Goal: Task Accomplishment & Management: Manage account settings

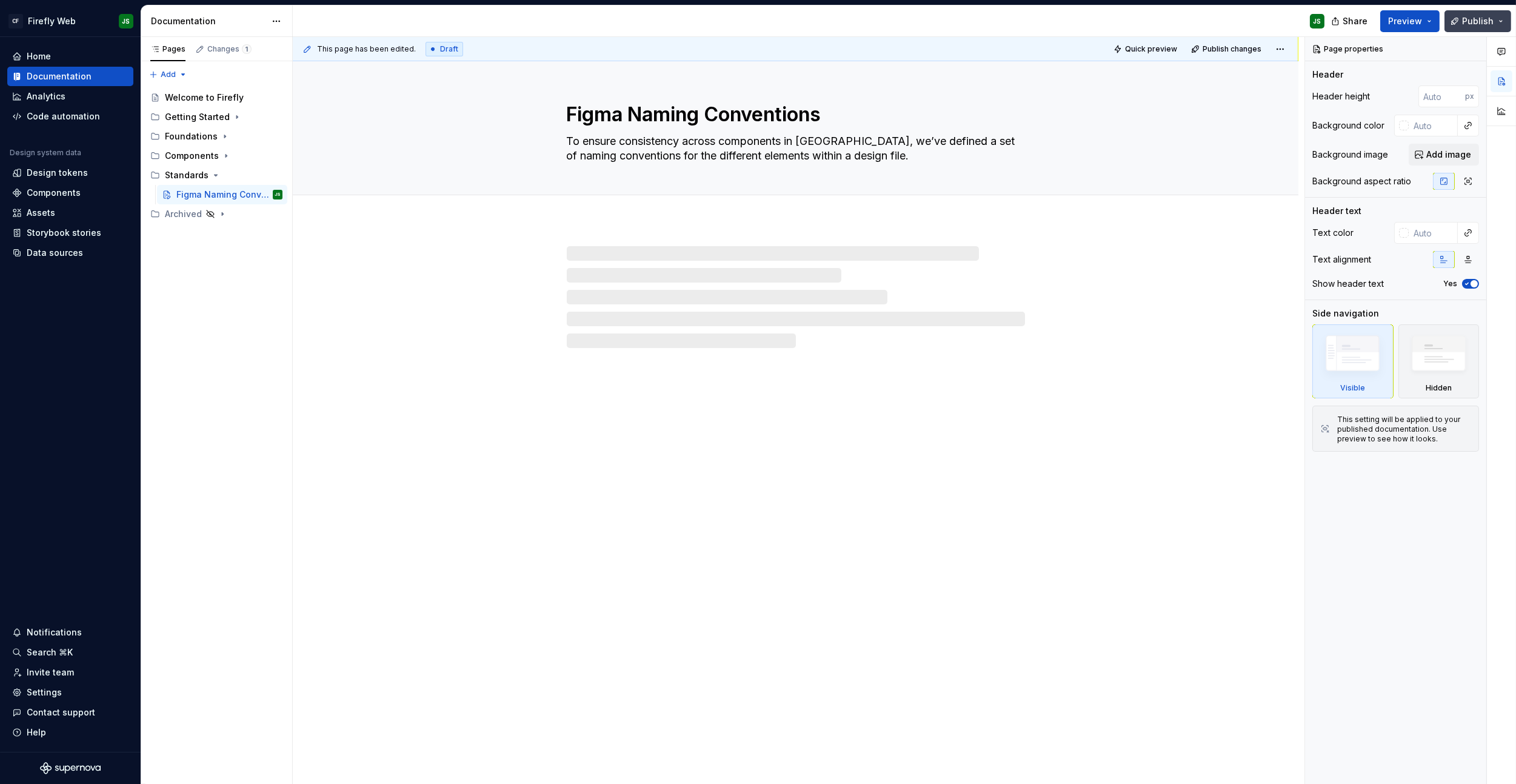
click at [1161, 21] on button "Publish" at bounding box center [1478, 20] width 67 height 21
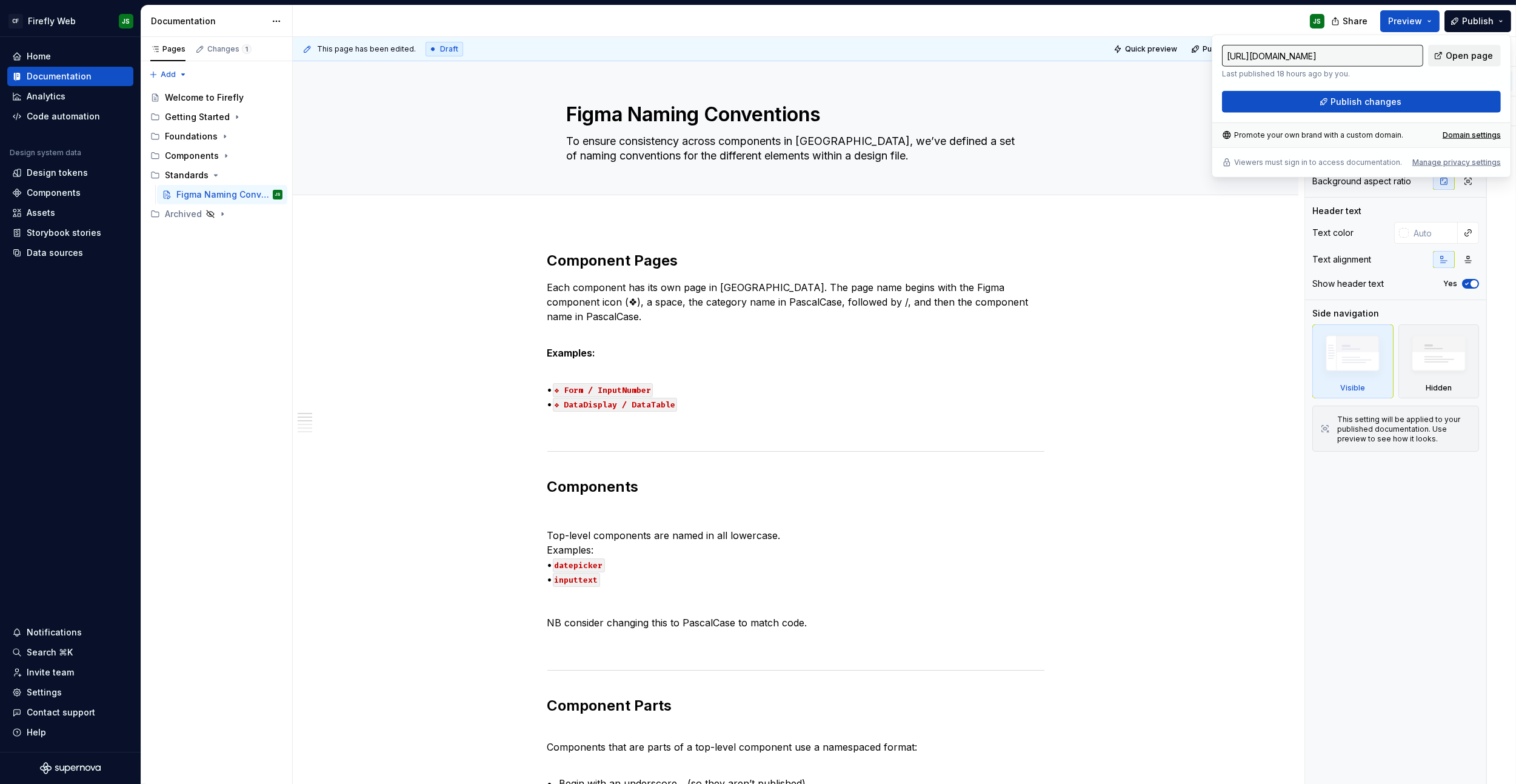
click at [1161, 51] on span "Open page" at bounding box center [1469, 56] width 47 height 12
type textarea "*"
click at [43, 555] on div "Settings" at bounding box center [45, 692] width 35 height 12
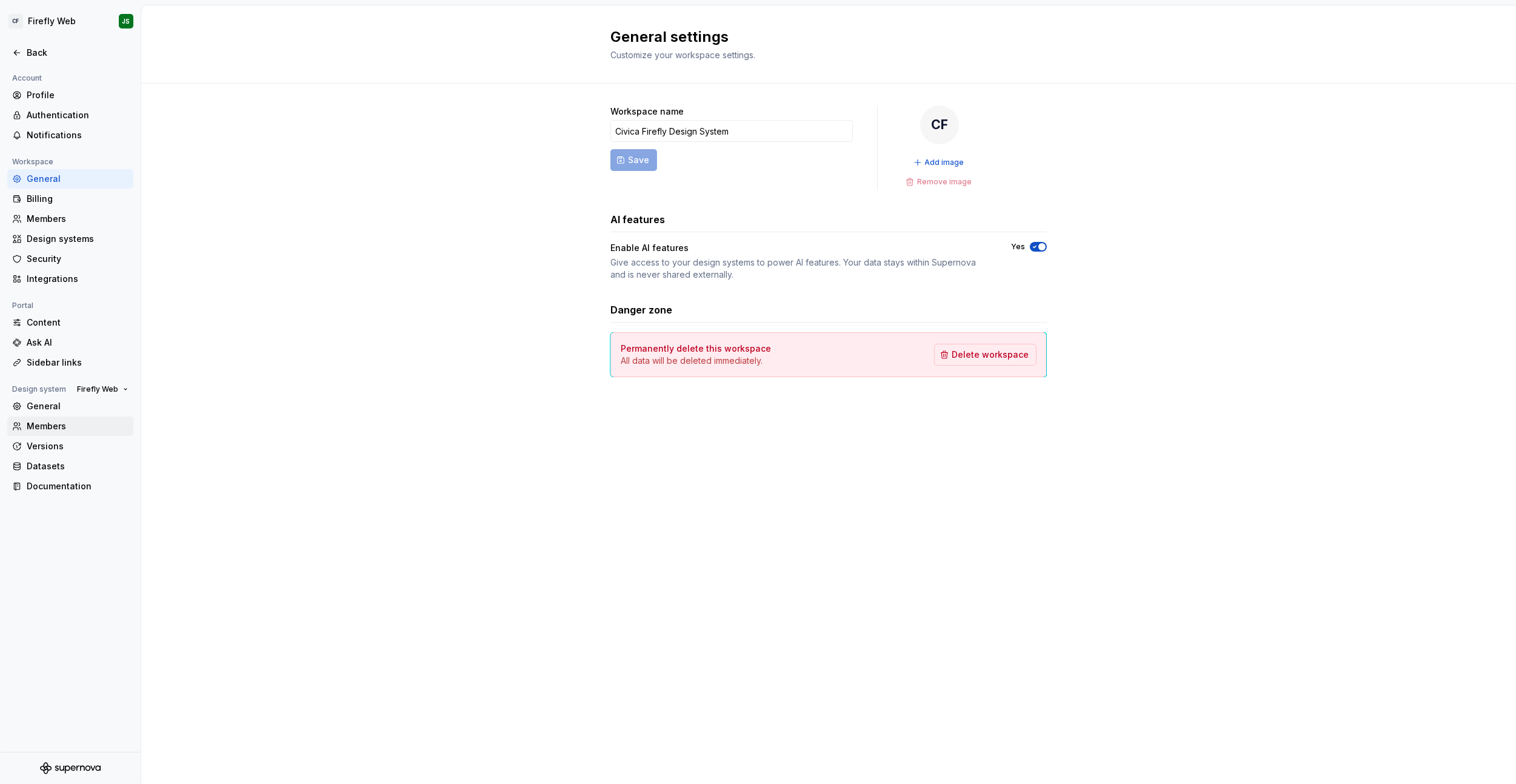
click at [46, 428] on div "Members" at bounding box center [78, 425] width 102 height 12
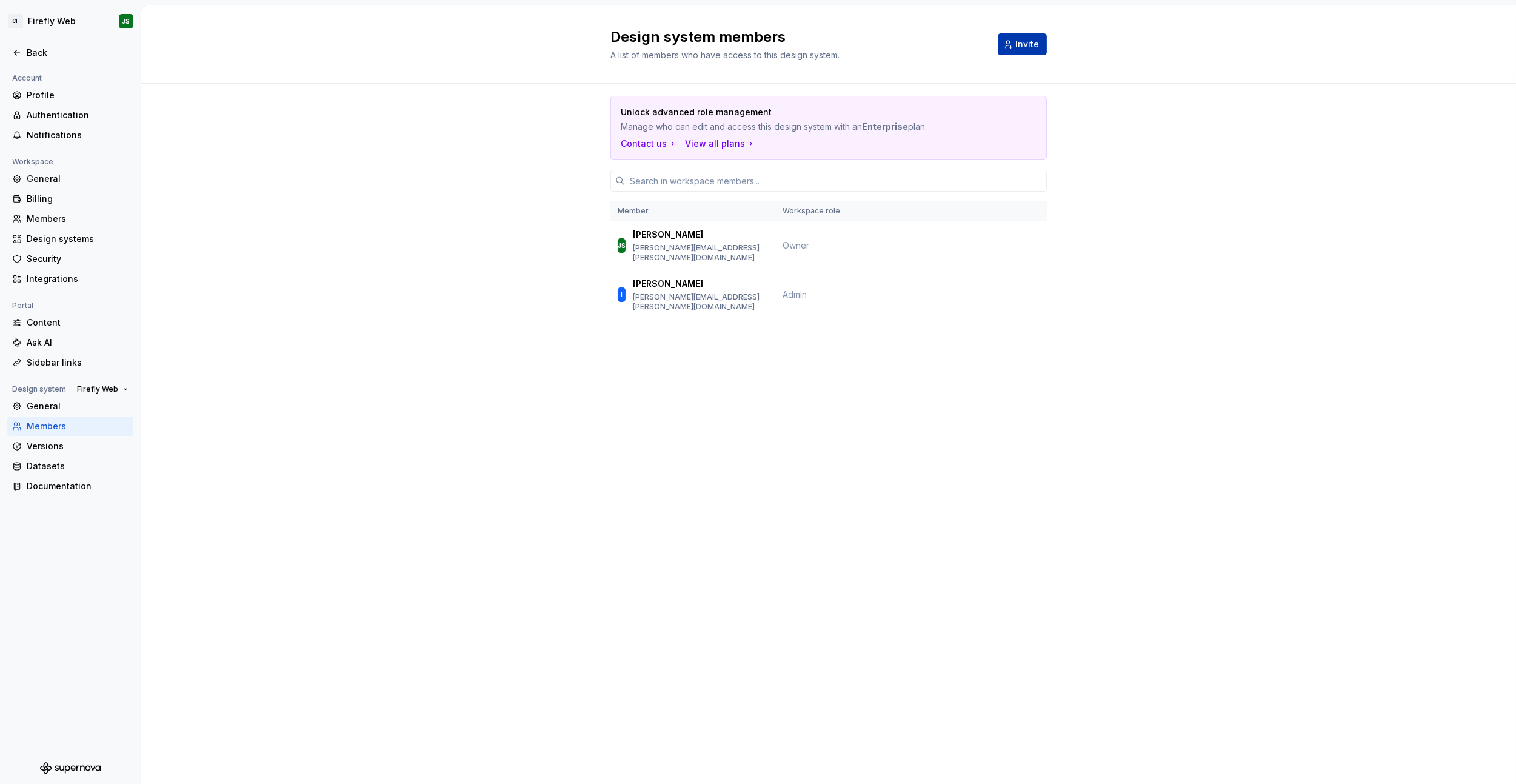
click at [1014, 44] on button "Invite" at bounding box center [1022, 44] width 49 height 21
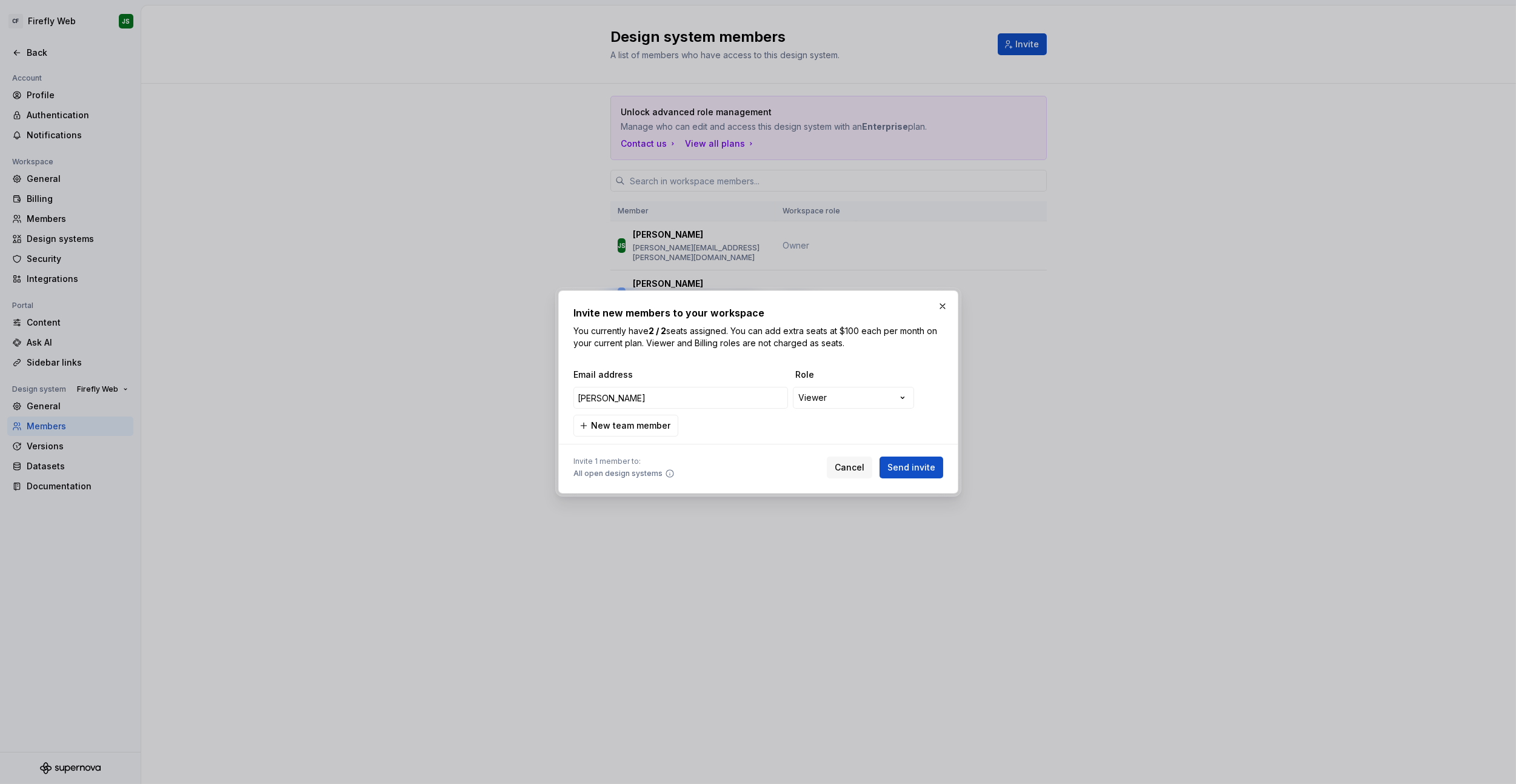
click at [680, 411] on div "**********" at bounding box center [756, 397] width 370 height 29
click at [686, 391] on input "[PERSON_NAME]" at bounding box center [680, 397] width 215 height 21
click at [668, 392] on input "[PERSON_NAME]" at bounding box center [680, 397] width 215 height 21
type input "[PERSON_NAME][EMAIL_ADDRESS][PERSON_NAME][DOMAIN_NAME]"
click at [880, 404] on div "**********" at bounding box center [758, 392] width 1516 height 784
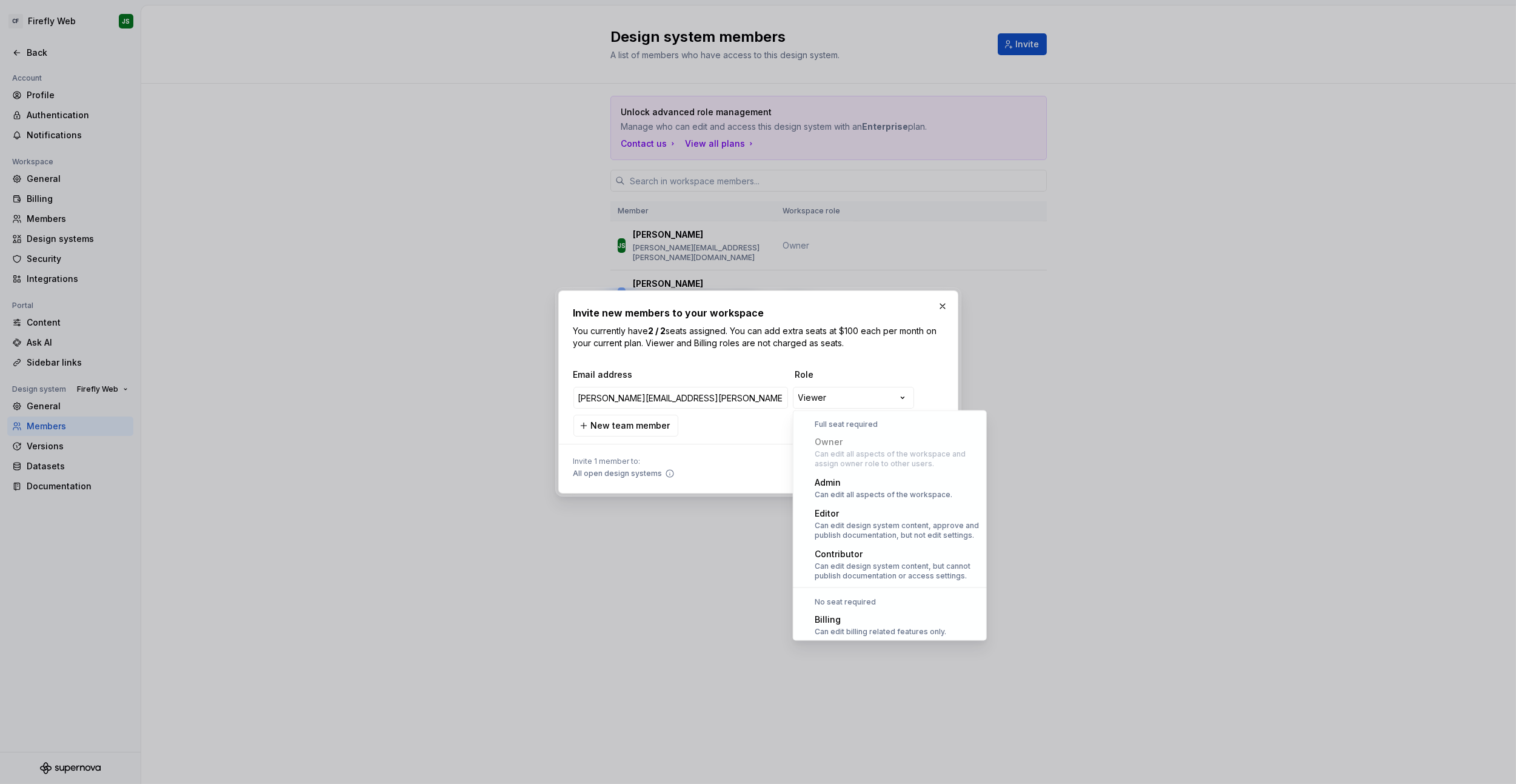
scroll to position [33, 0]
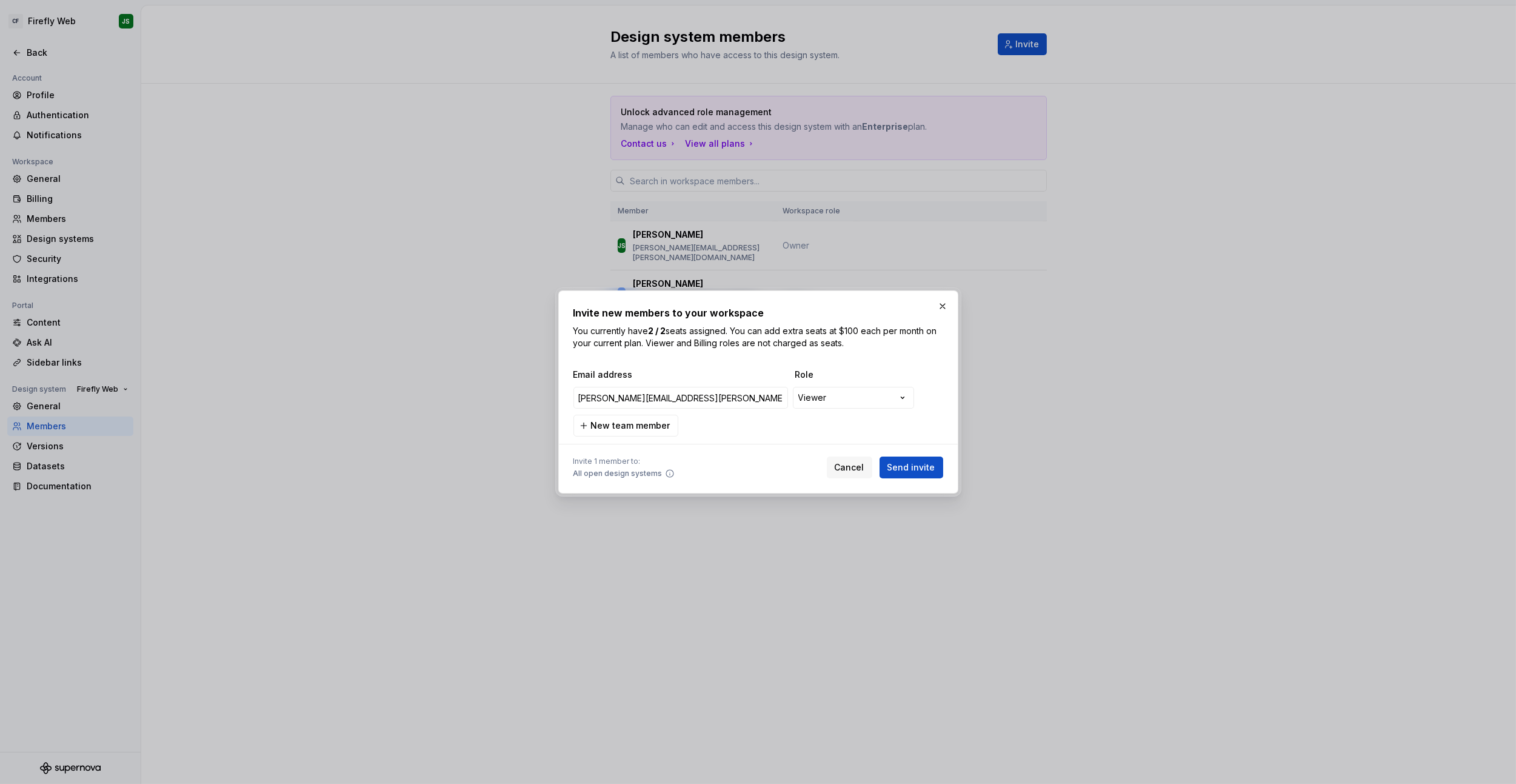
drag, startPoint x: 711, startPoint y: 432, endPoint x: 730, endPoint y: 435, distance: 19.2
click at [711, 432] on div "**********" at bounding box center [758, 392] width 1516 height 784
click at [915, 464] on span "Send invite" at bounding box center [911, 467] width 48 height 12
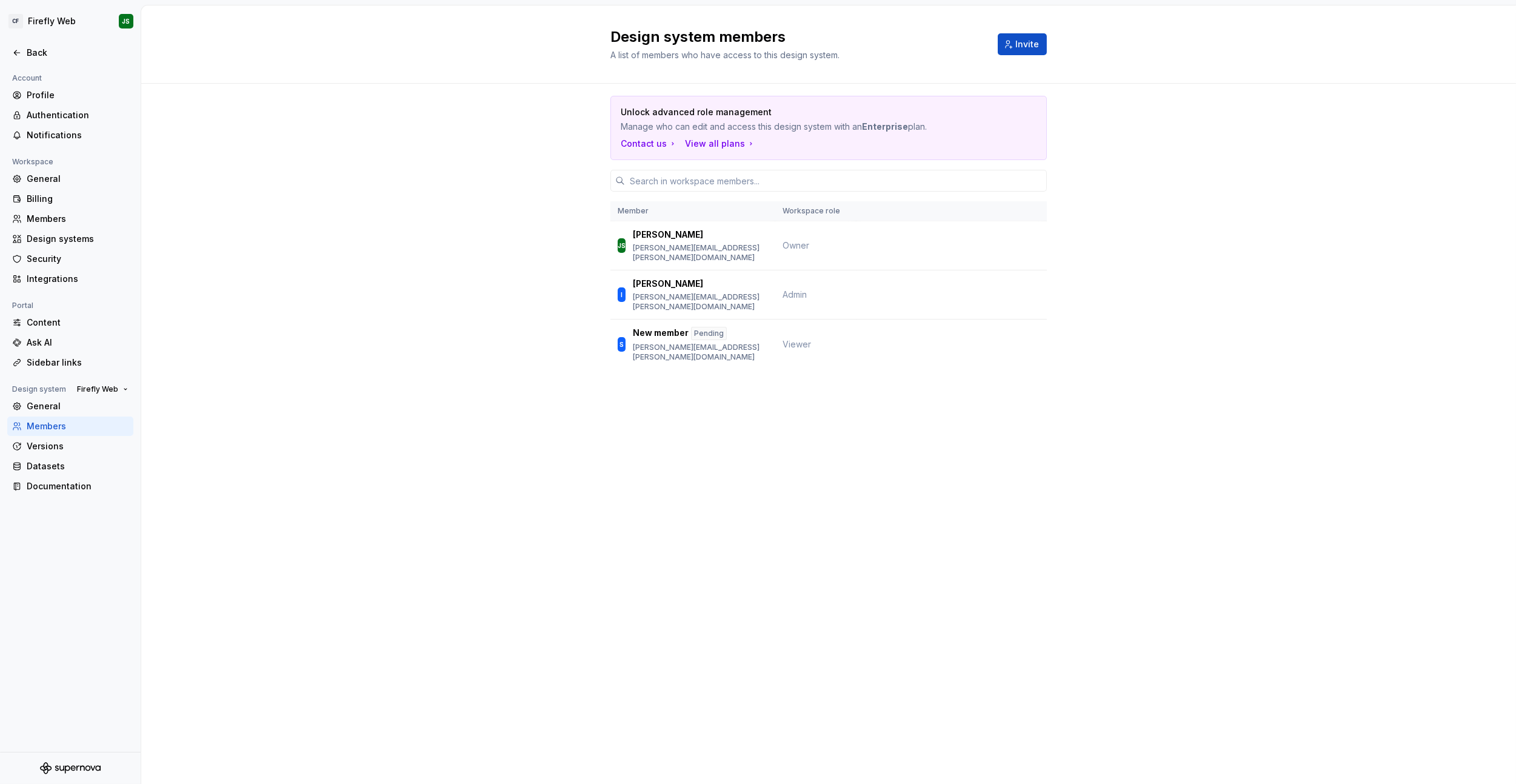
click at [542, 88] on div "Unlock advanced role management Manage who can edit and access this design syst…" at bounding box center [829, 249] width 1375 height 332
